Goal: Navigation & Orientation: Find specific page/section

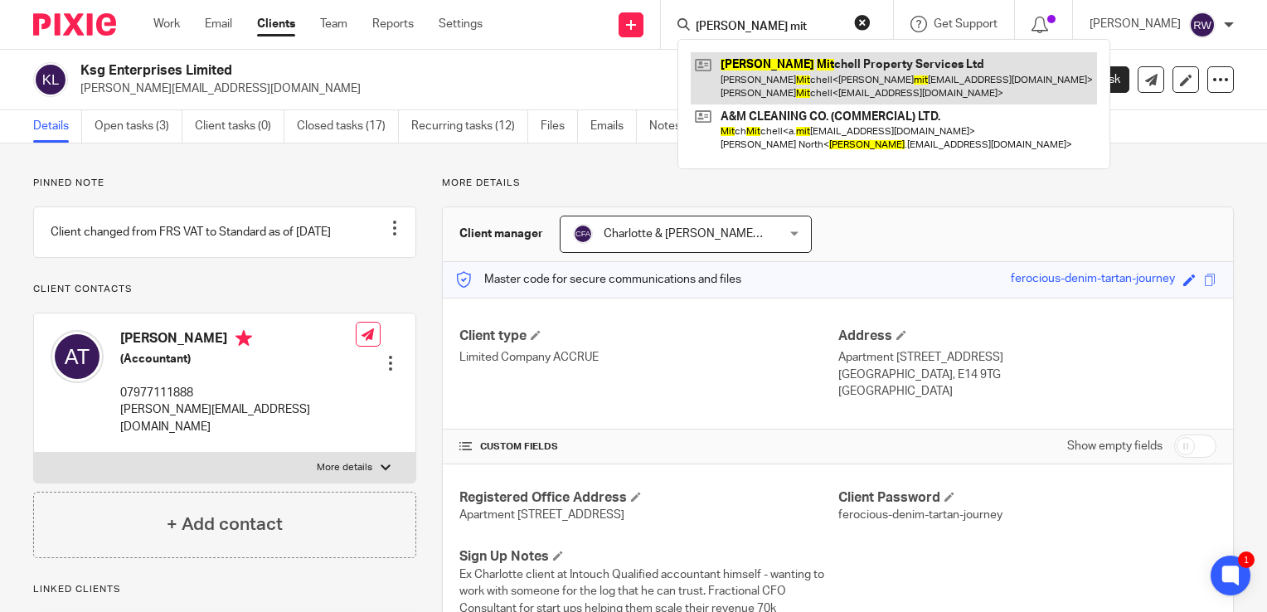
type input "jon mit"
click at [765, 64] on link at bounding box center [894, 77] width 406 height 51
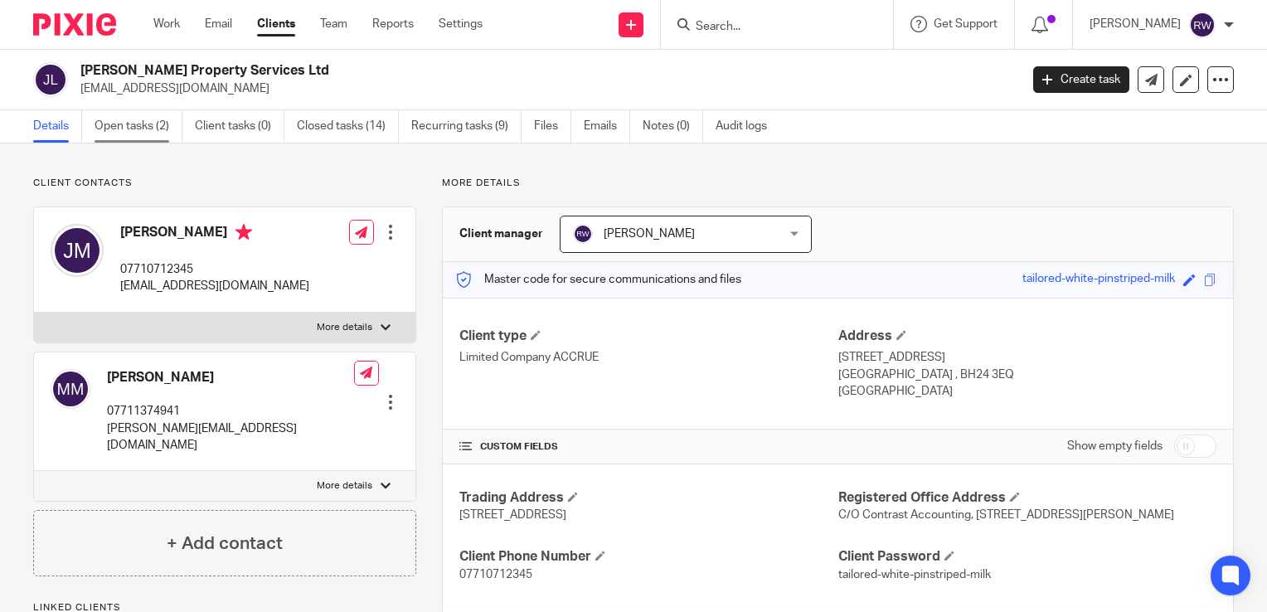
click at [148, 128] on link "Open tasks (2)" at bounding box center [139, 126] width 88 height 32
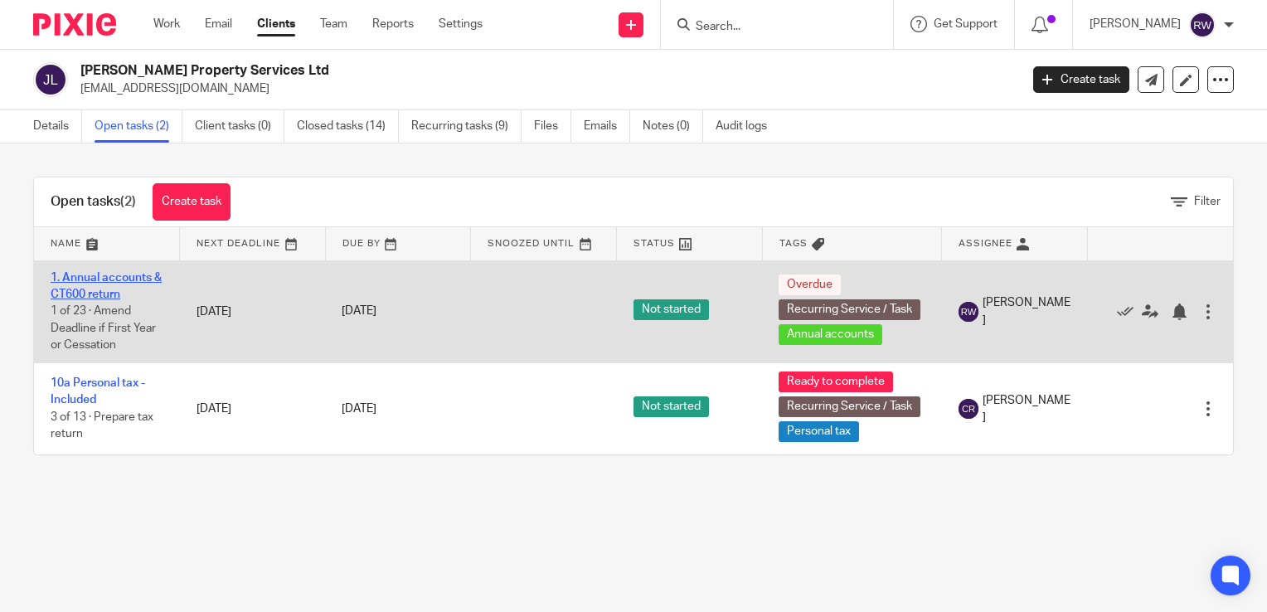
click at [134, 274] on link "1. Annual accounts & CT600 return" at bounding box center [106, 286] width 111 height 28
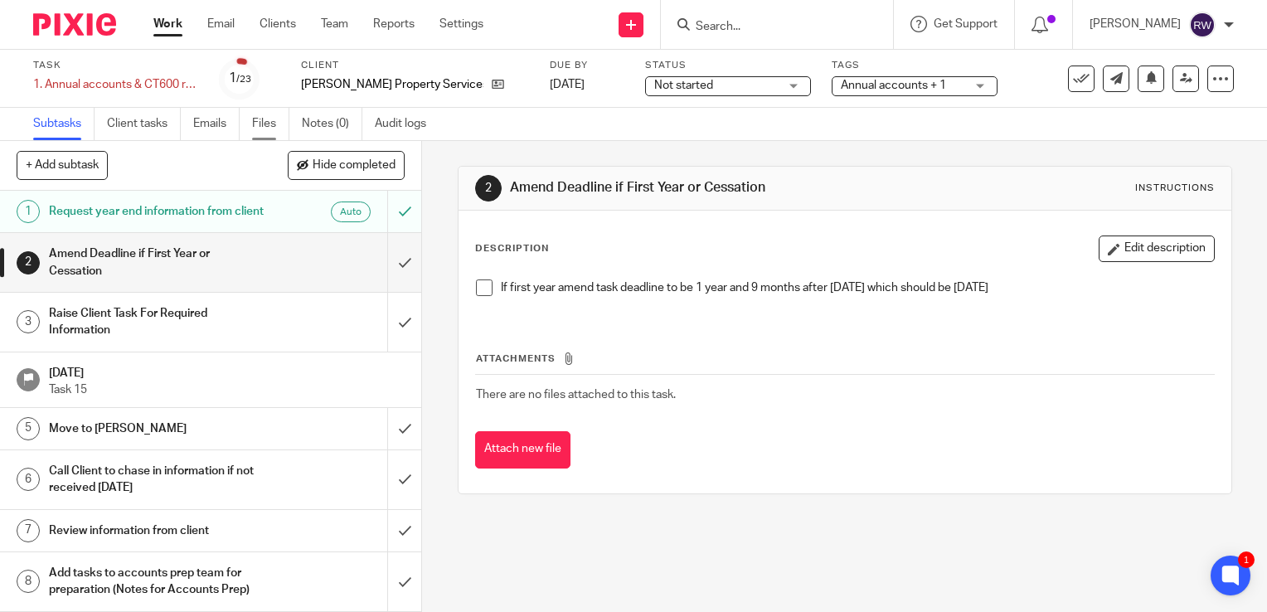
click at [259, 132] on link "Files" at bounding box center [270, 124] width 37 height 32
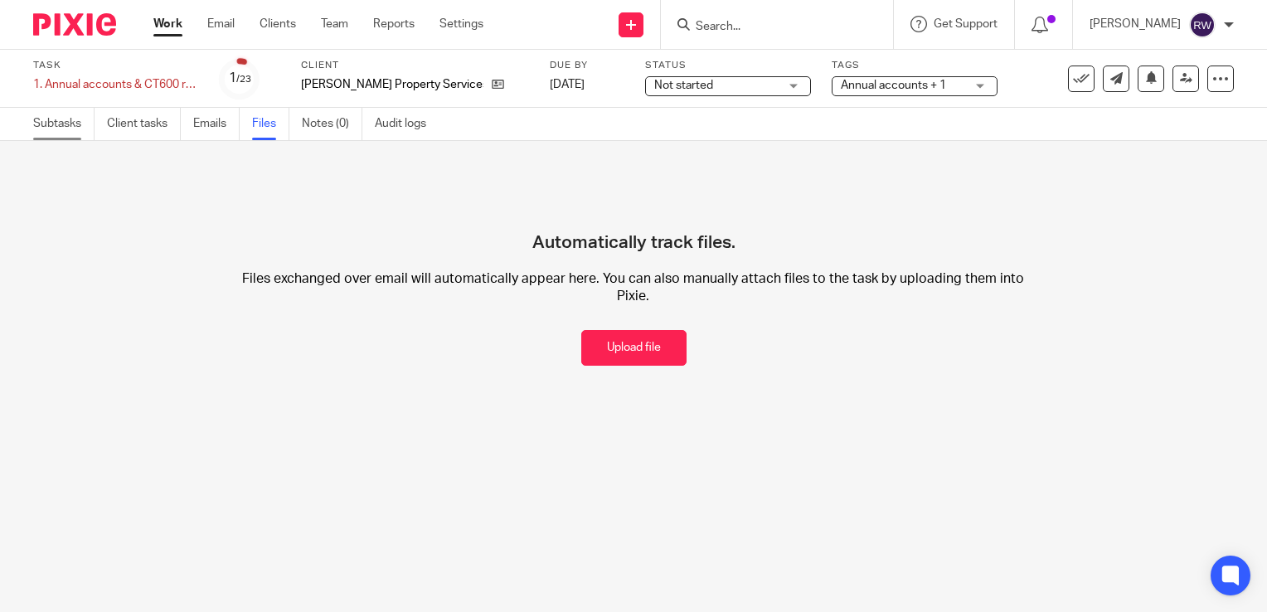
click at [56, 130] on link "Subtasks" at bounding box center [63, 124] width 61 height 32
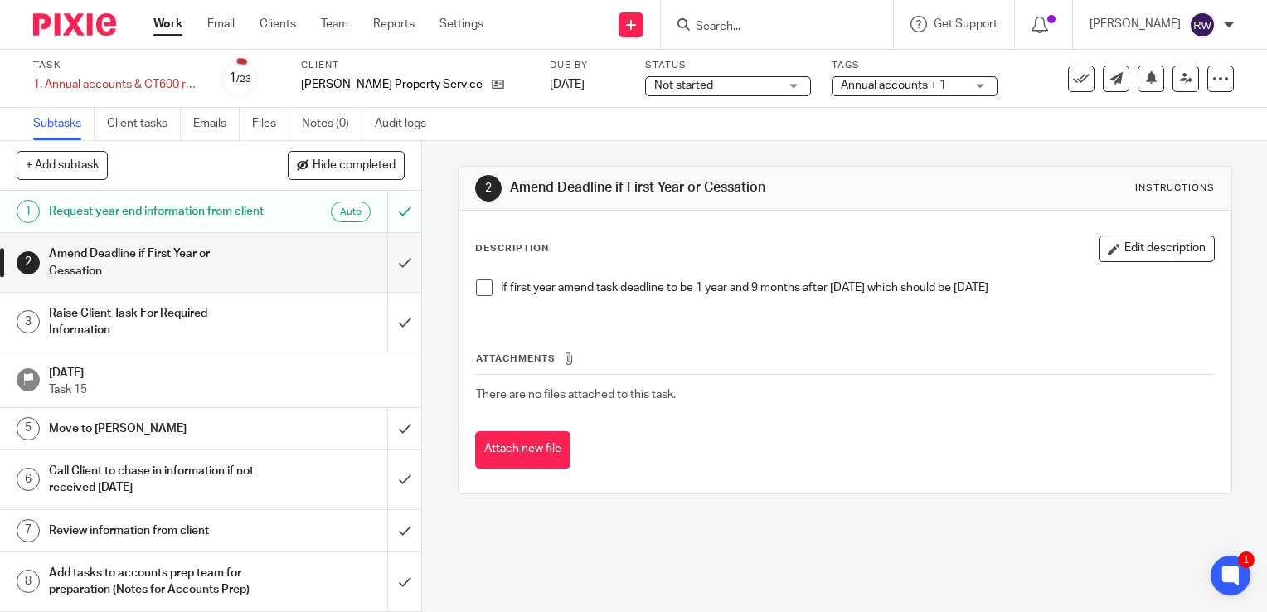
click at [753, 28] on input "Search" at bounding box center [768, 27] width 149 height 15
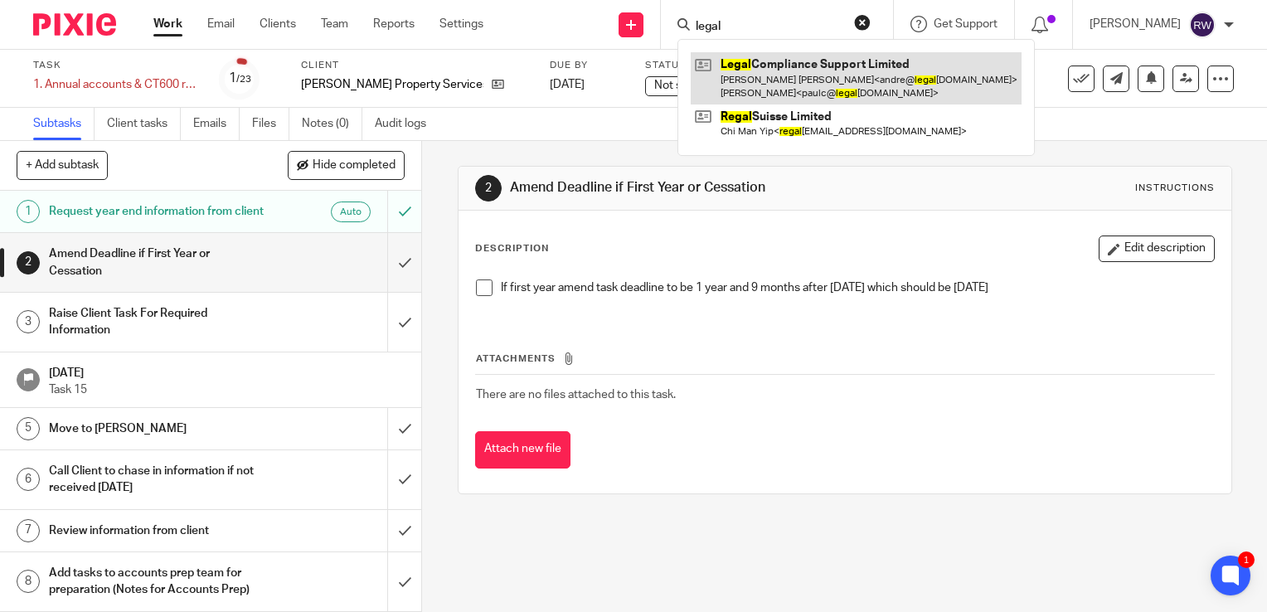
type input "legal"
click at [786, 64] on link at bounding box center [856, 77] width 331 height 51
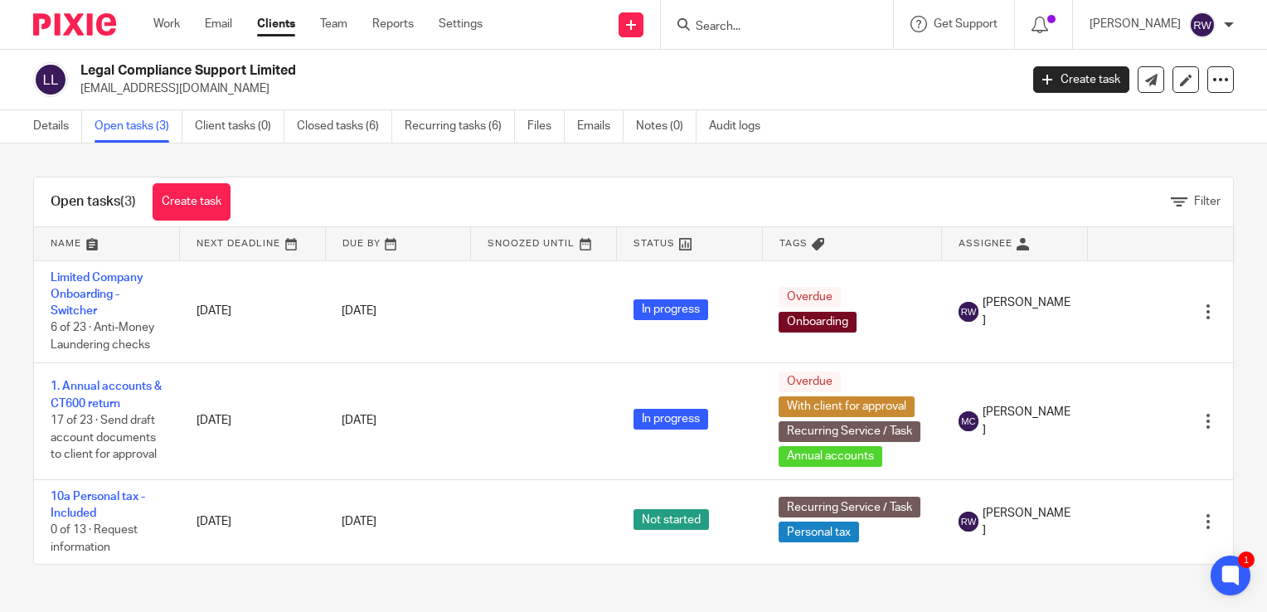
click at [725, 22] on input "Search" at bounding box center [768, 27] width 149 height 15
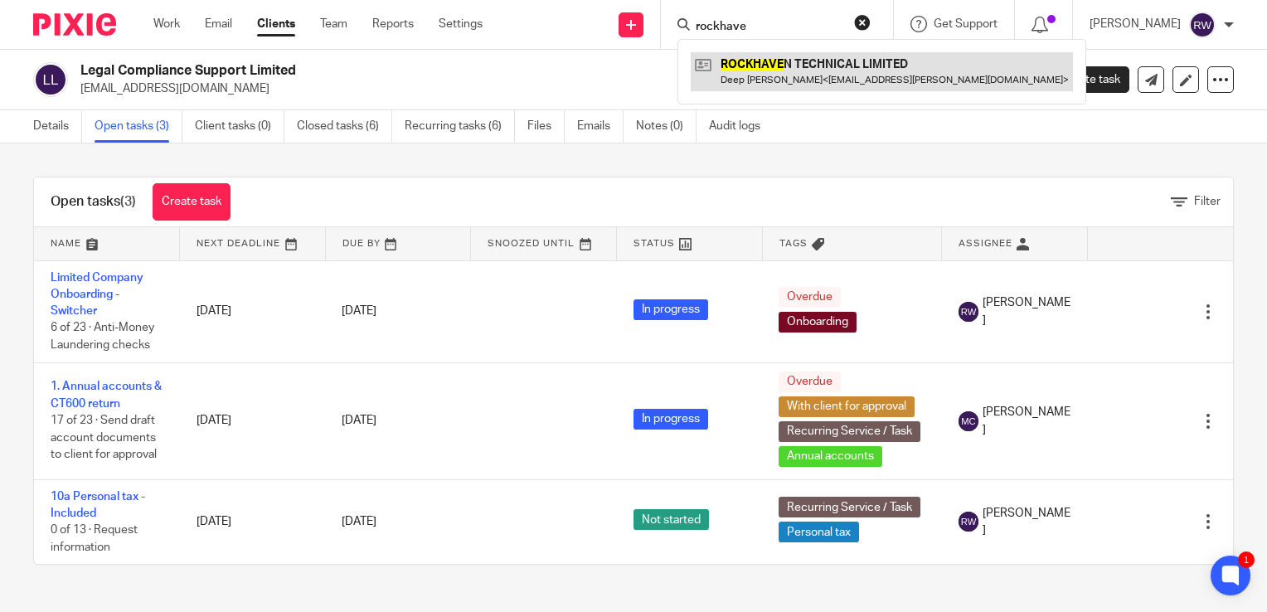
type input "rockhave"
click at [753, 56] on link at bounding box center [882, 71] width 382 height 38
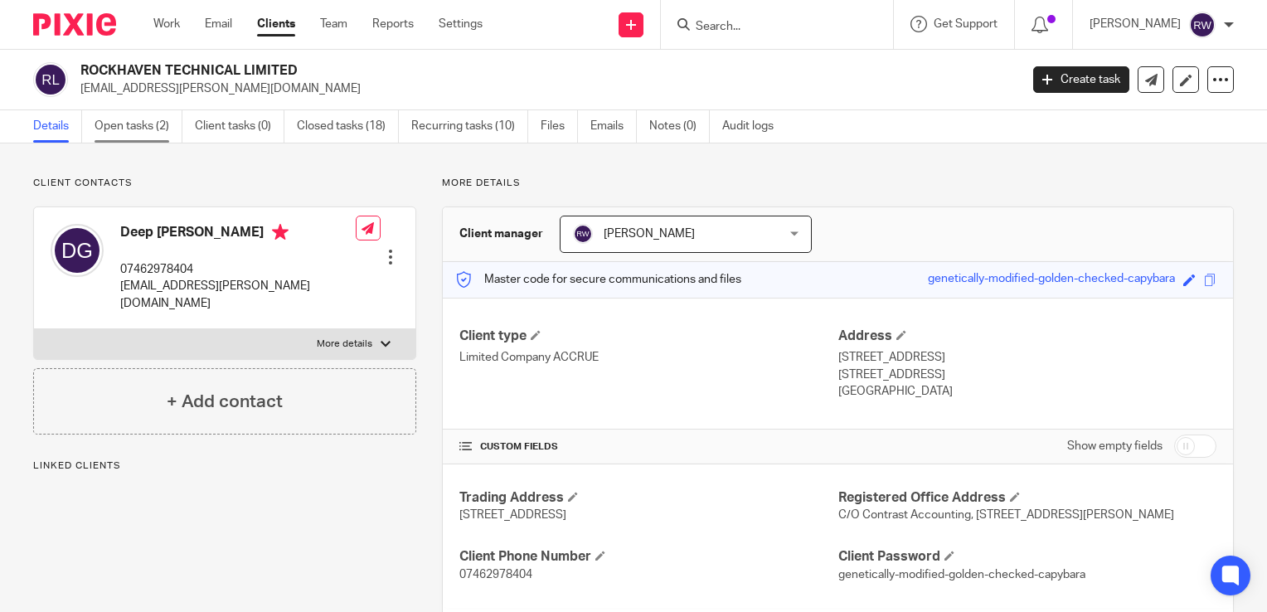
click at [123, 133] on link "Open tasks (2)" at bounding box center [139, 126] width 88 height 32
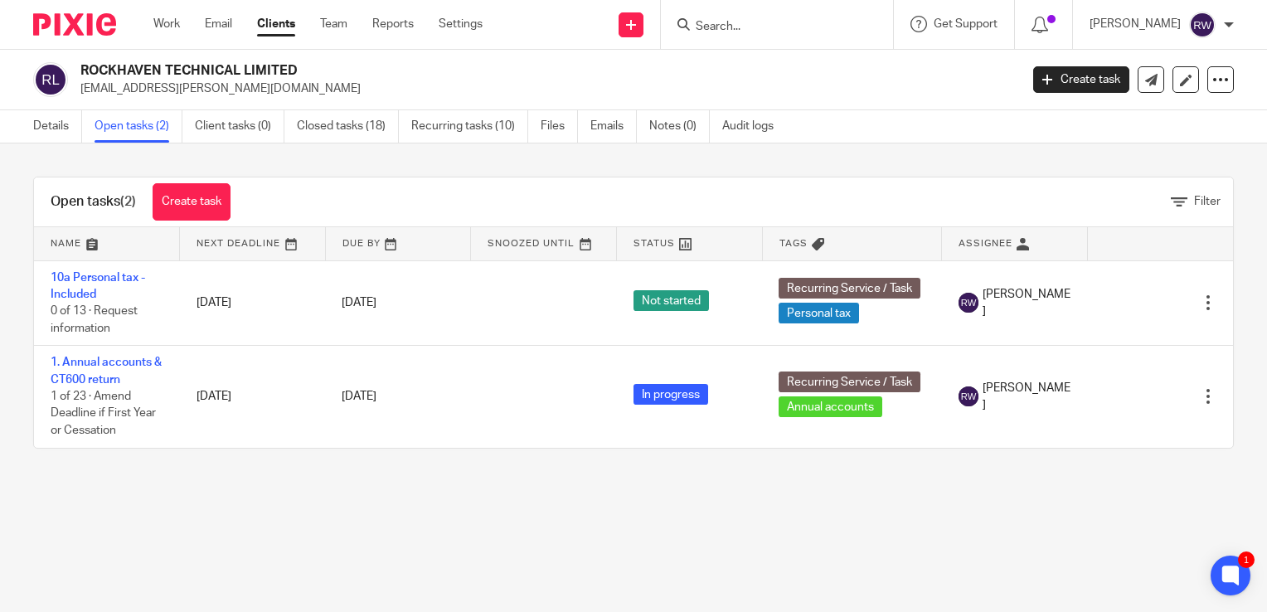
click at [749, 27] on input "Search" at bounding box center [768, 27] width 149 height 15
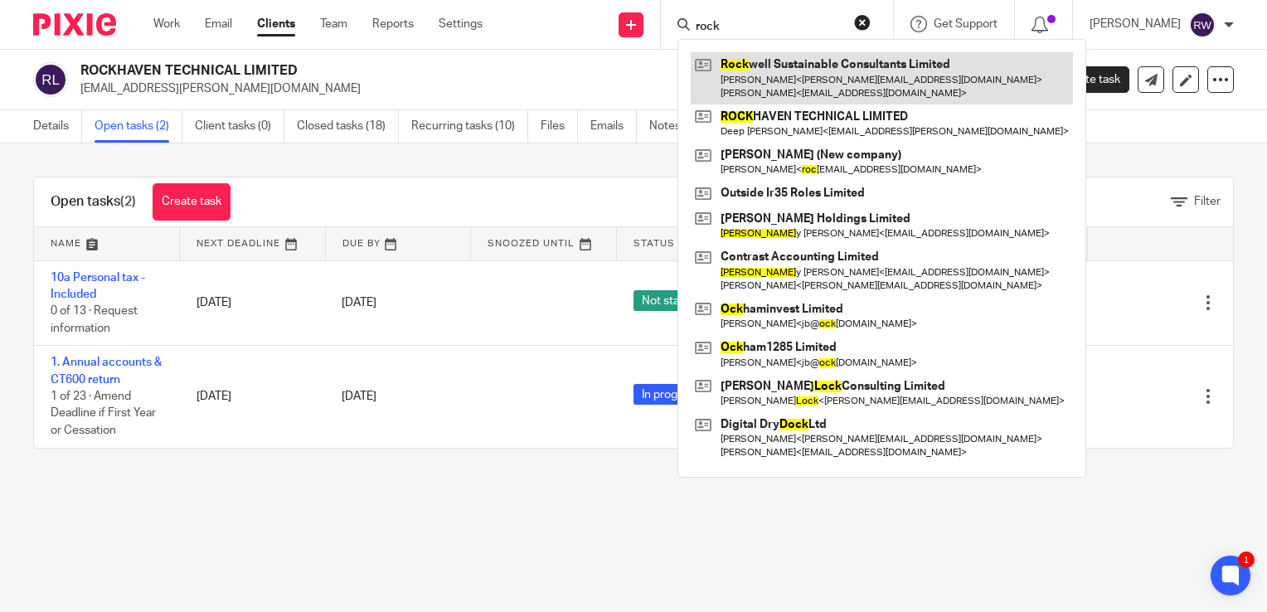
type input "rock"
click at [779, 60] on link at bounding box center [882, 77] width 382 height 51
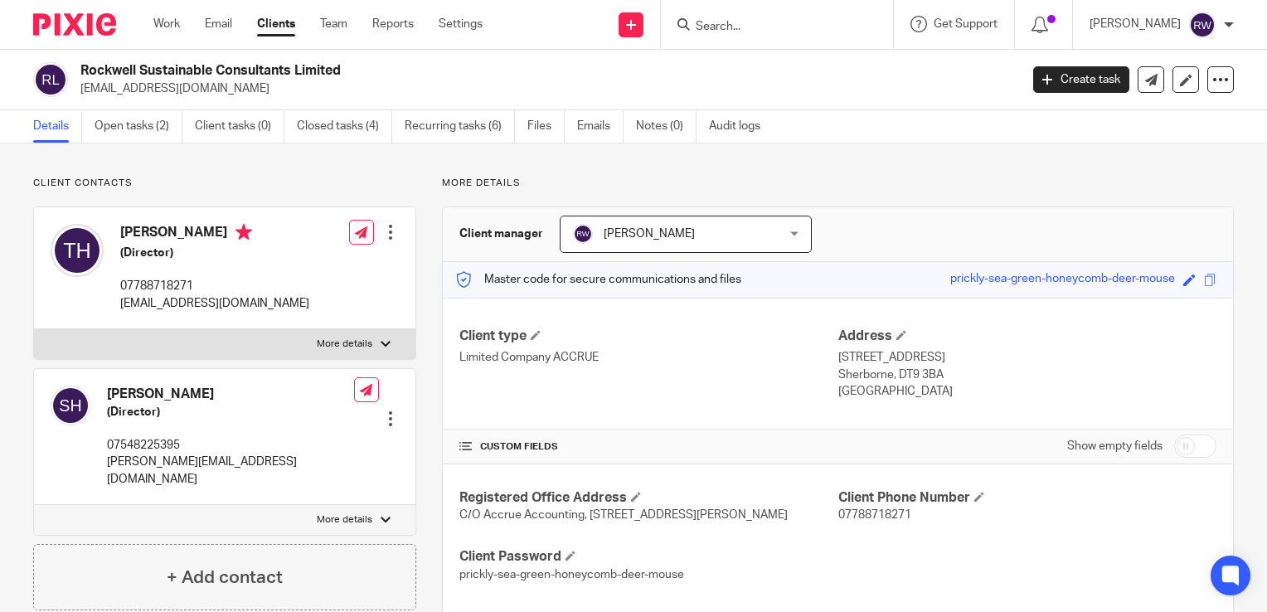
click at [125, 138] on link "Open tasks (2)" at bounding box center [139, 126] width 88 height 32
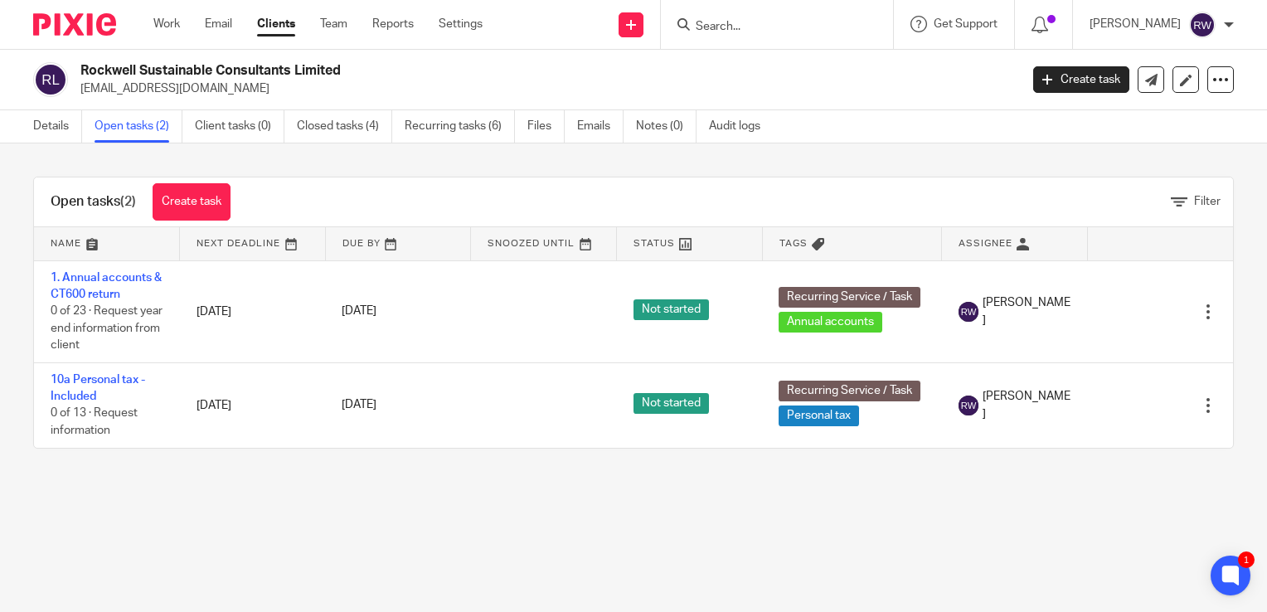
drag, startPoint x: 356, startPoint y: 67, endPoint x: 80, endPoint y: 68, distance: 276.0
click at [80, 68] on h2 "Rockwell Sustainable Consultants Limited" at bounding box center [451, 70] width 742 height 17
copy h2 "Rockwell Sustainable Consultants Limited"
click at [61, 125] on link "Details" at bounding box center [57, 126] width 49 height 32
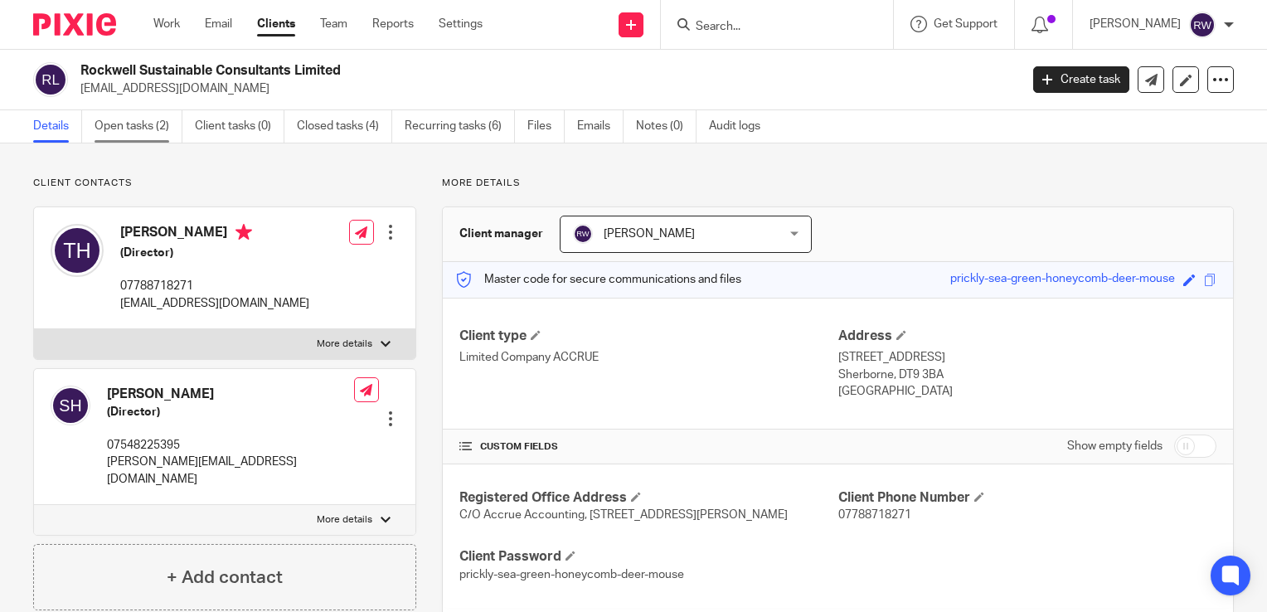
click at [99, 131] on link "Open tasks (2)" at bounding box center [139, 126] width 88 height 32
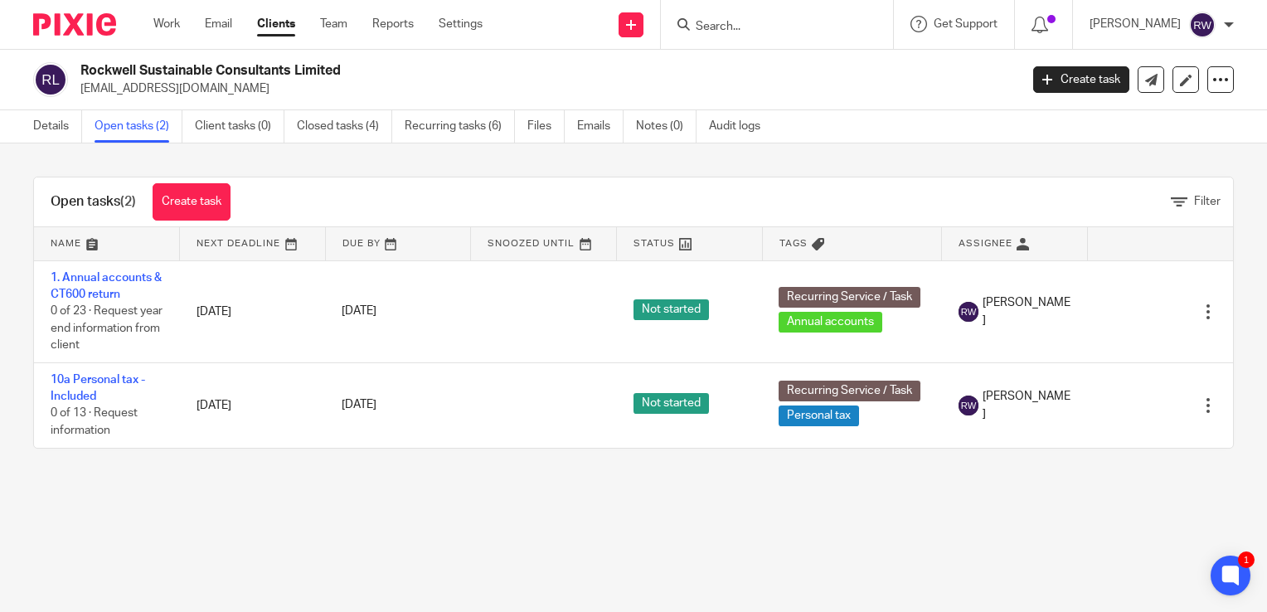
drag, startPoint x: 348, startPoint y: 73, endPoint x: 83, endPoint y: 75, distance: 265.3
click at [83, 75] on h2 "Rockwell Sustainable Consultants Limited" at bounding box center [451, 70] width 742 height 17
copy h2 "Rockwell Sustainable Consultants Limited"
